Goal: Find contact information: Find contact information

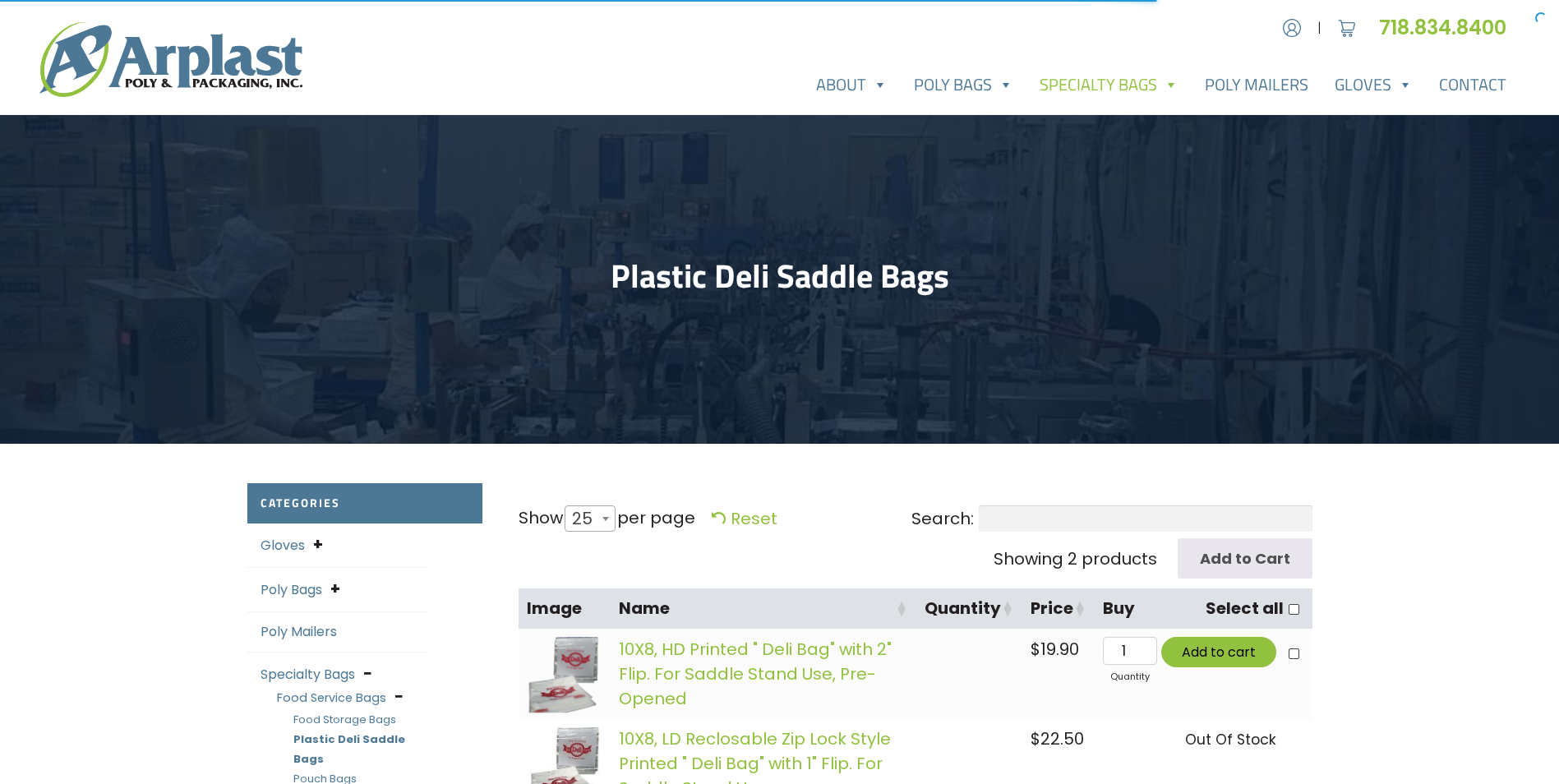
select select "25"
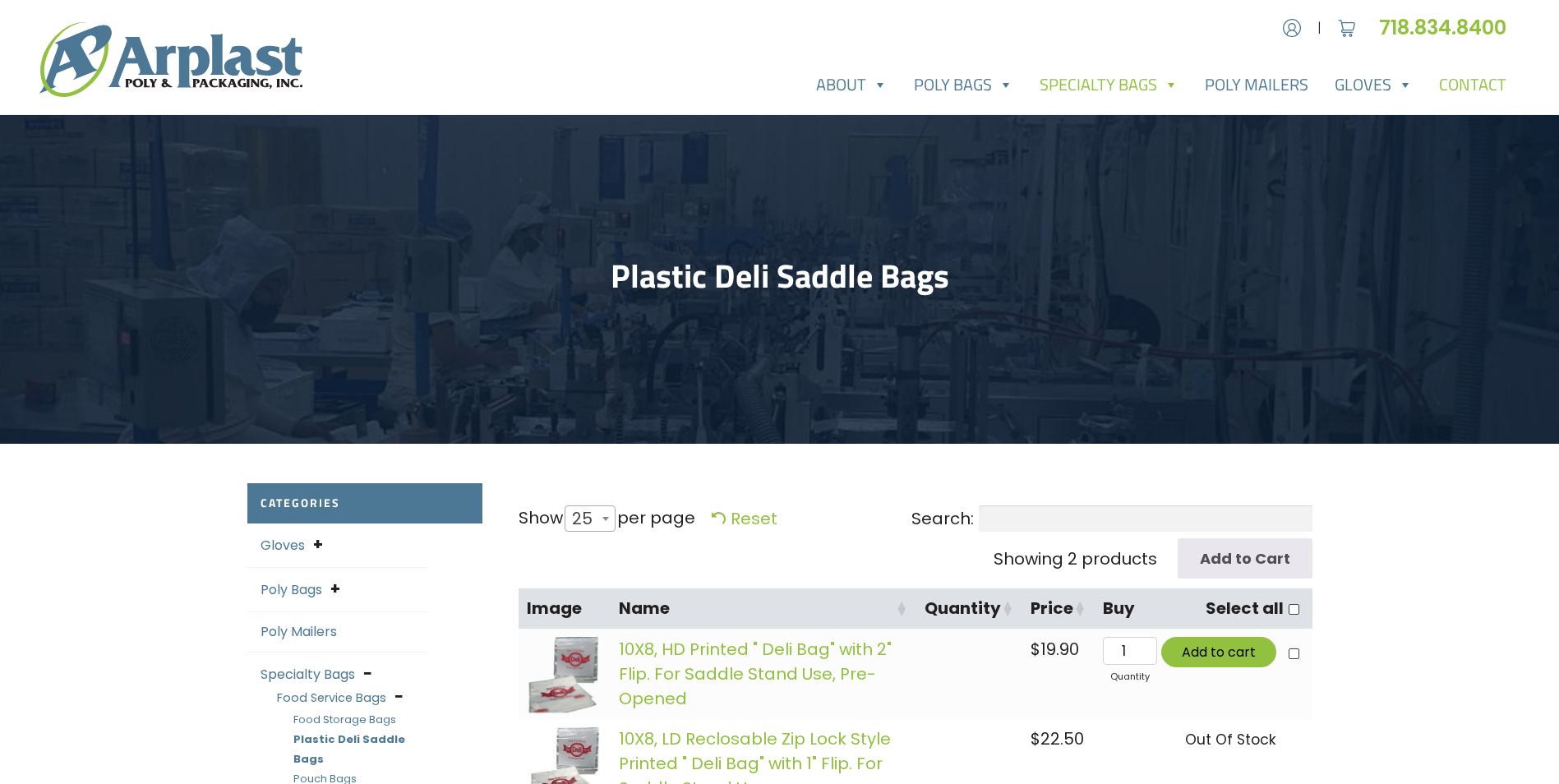
click at [1477, 93] on link "Contact" at bounding box center [1473, 85] width 93 height 33
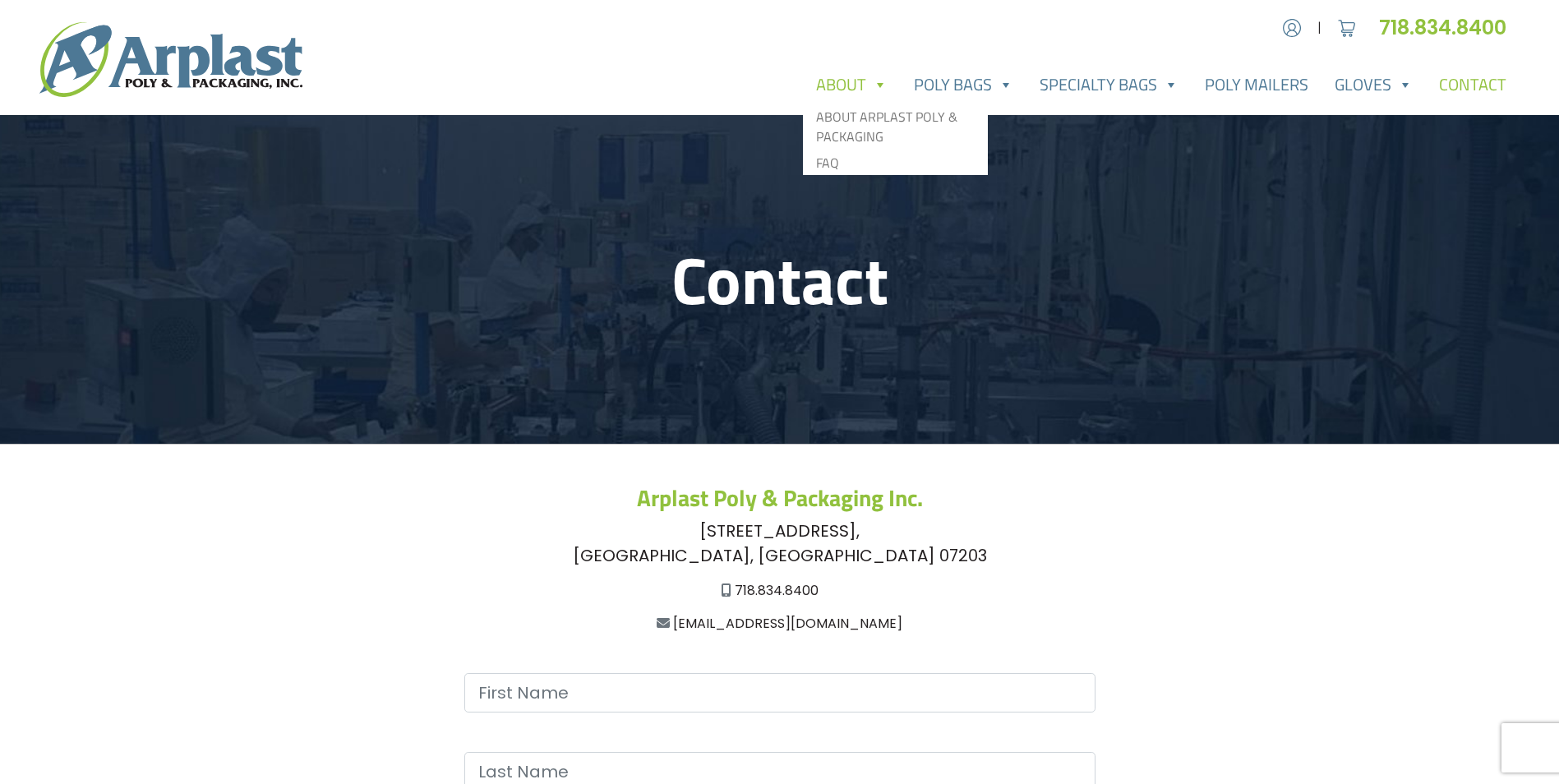
click at [840, 85] on link "About" at bounding box center [852, 85] width 98 height 33
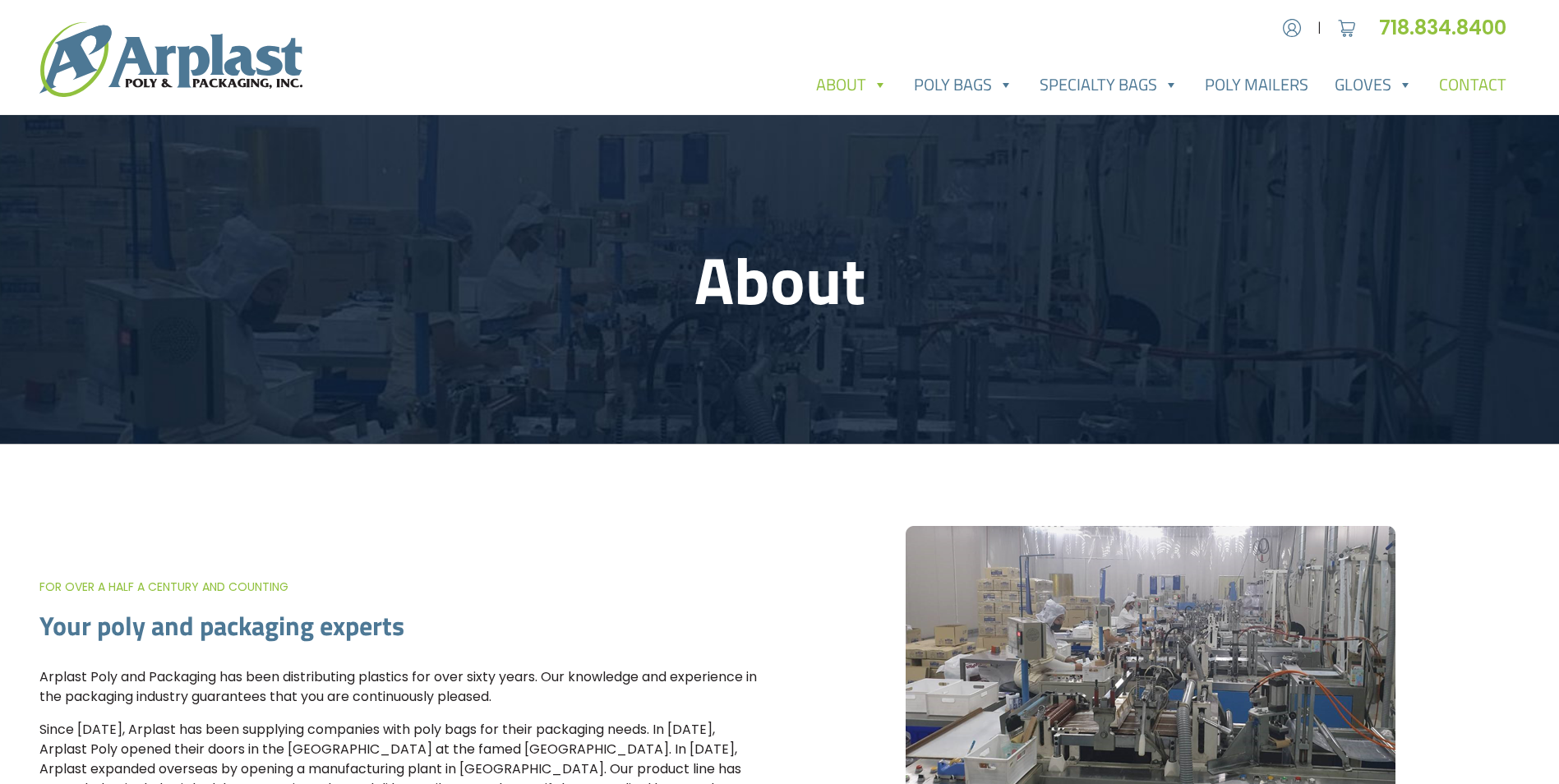
click at [1478, 94] on link "Contact" at bounding box center [1473, 85] width 93 height 33
